Goal: Check status: Check status

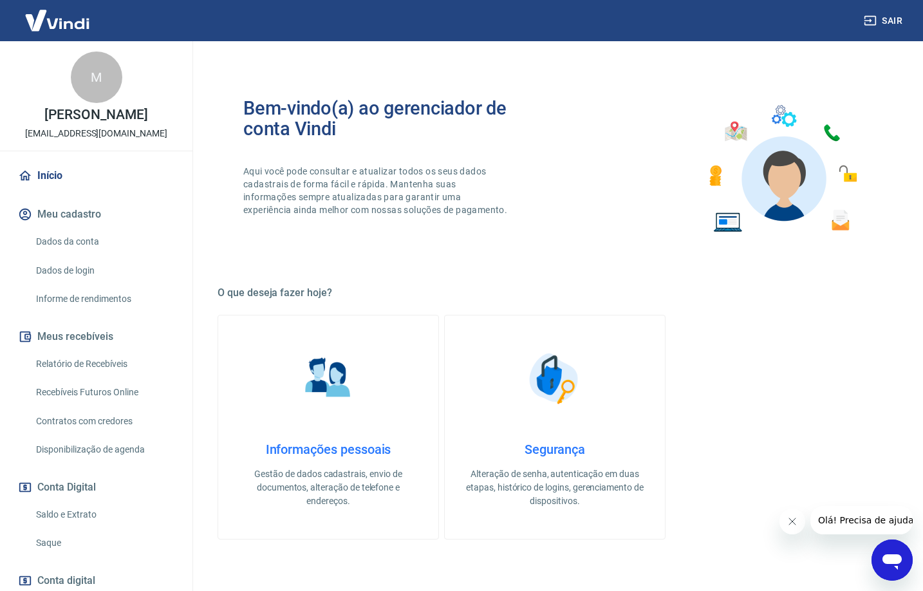
scroll to position [95, 0]
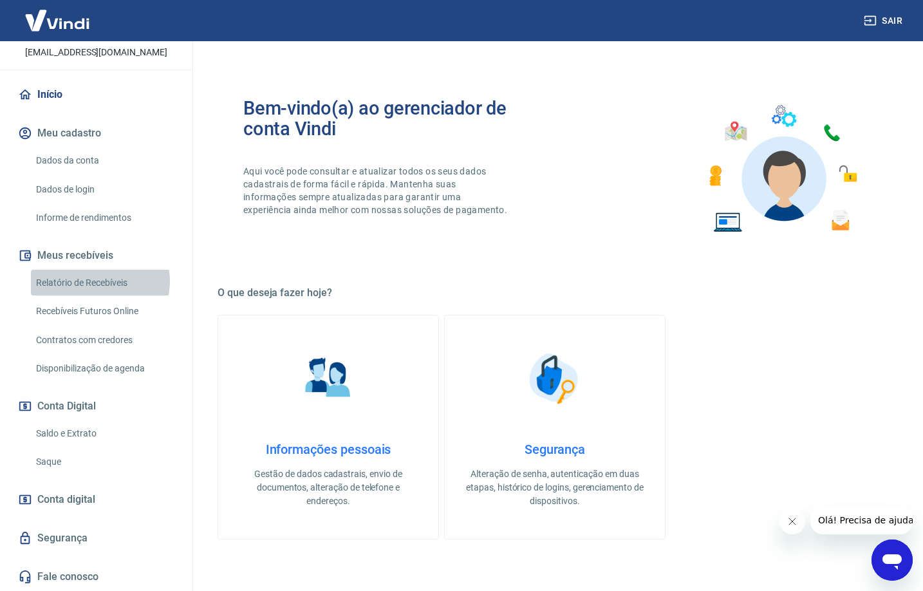
click at [98, 281] on link "Relatório de Recebíveis" at bounding box center [104, 283] width 146 height 26
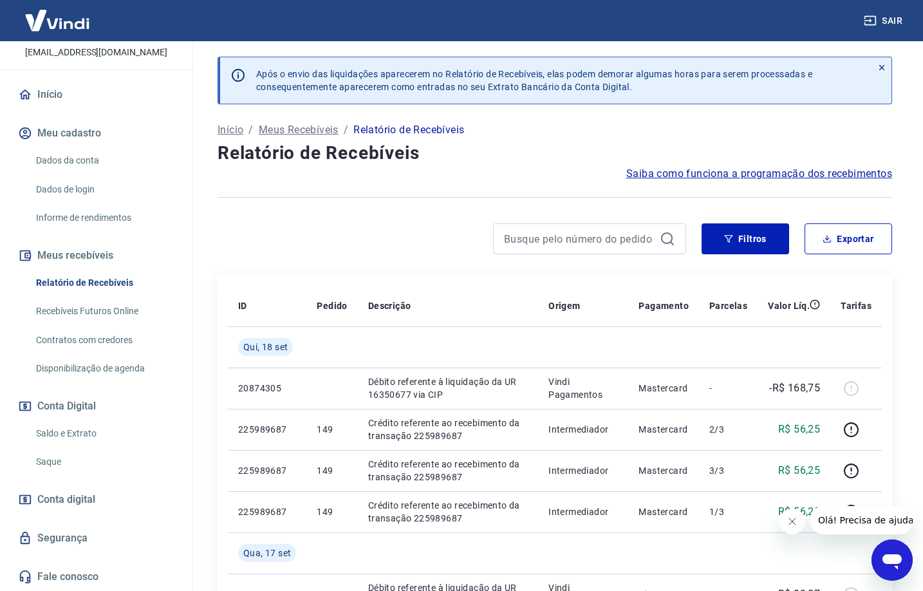
click at [84, 308] on link "Recebíveis Futuros Online" at bounding box center [104, 311] width 146 height 26
click at [51, 429] on link "Saldo e Extrato" at bounding box center [104, 433] width 146 height 26
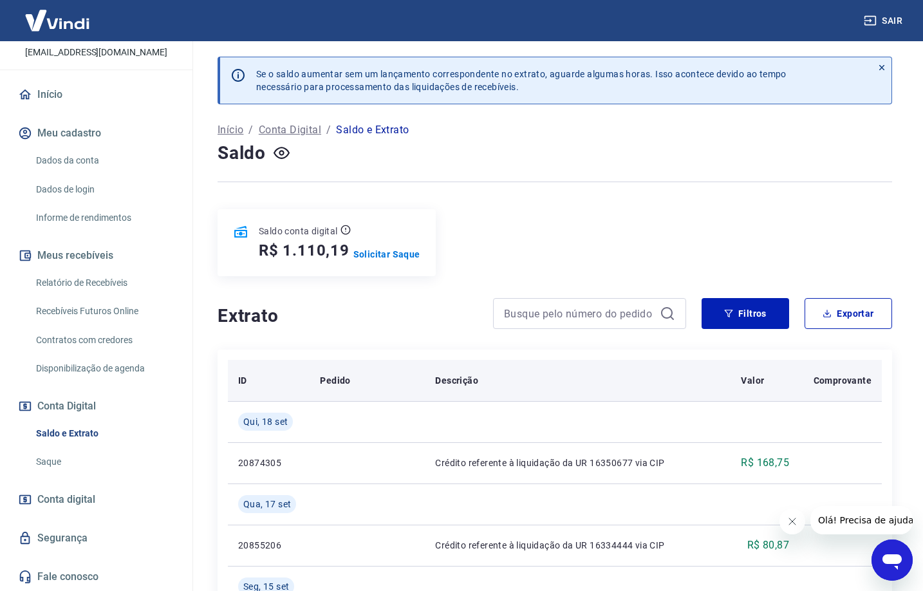
scroll to position [150, 0]
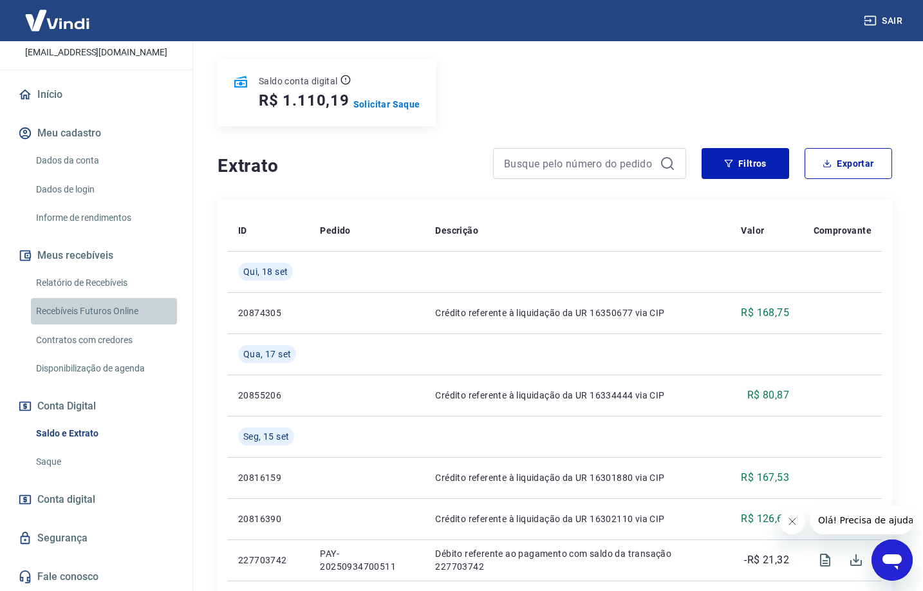
click at [120, 315] on link "Recebíveis Futuros Online" at bounding box center [104, 311] width 146 height 26
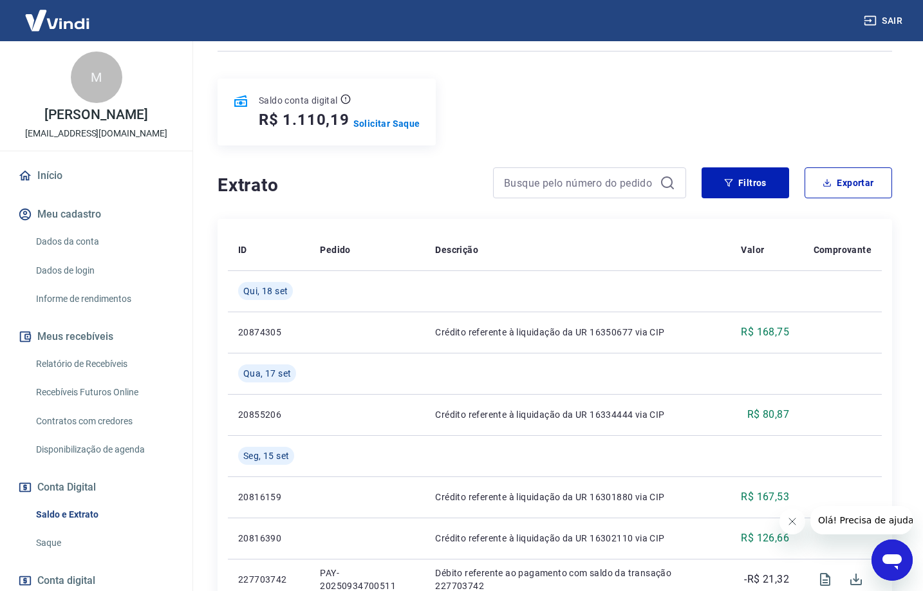
scroll to position [0, 0]
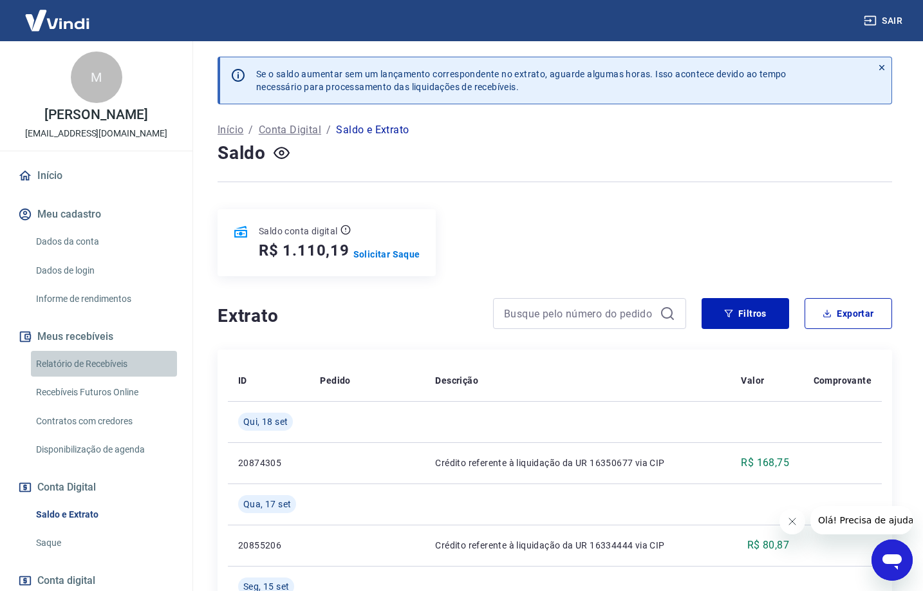
click at [108, 373] on link "Relatório de Recebíveis" at bounding box center [104, 364] width 146 height 26
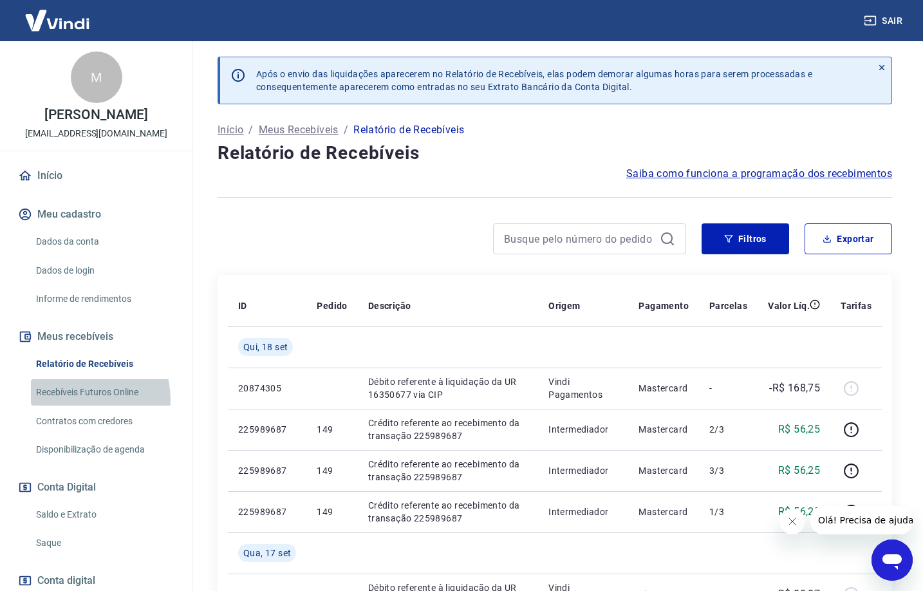
click at [75, 406] on link "Recebíveis Futuros Online" at bounding box center [104, 392] width 146 height 26
